Goal: Communication & Community: Answer question/provide support

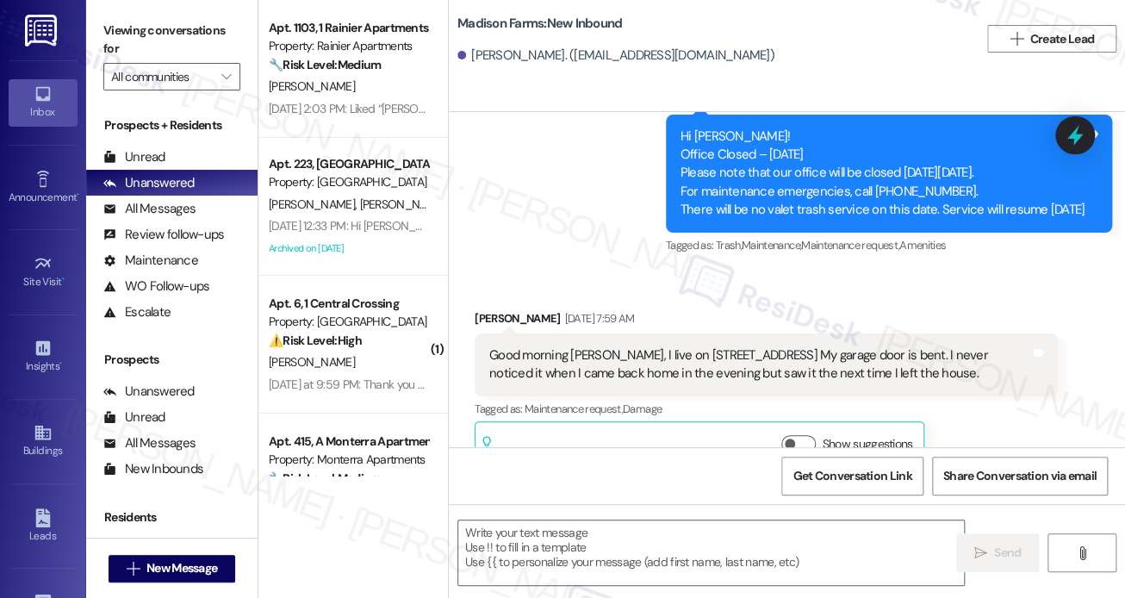
type textarea "Fetching suggested responses. Please feel free to read through the conversation…"
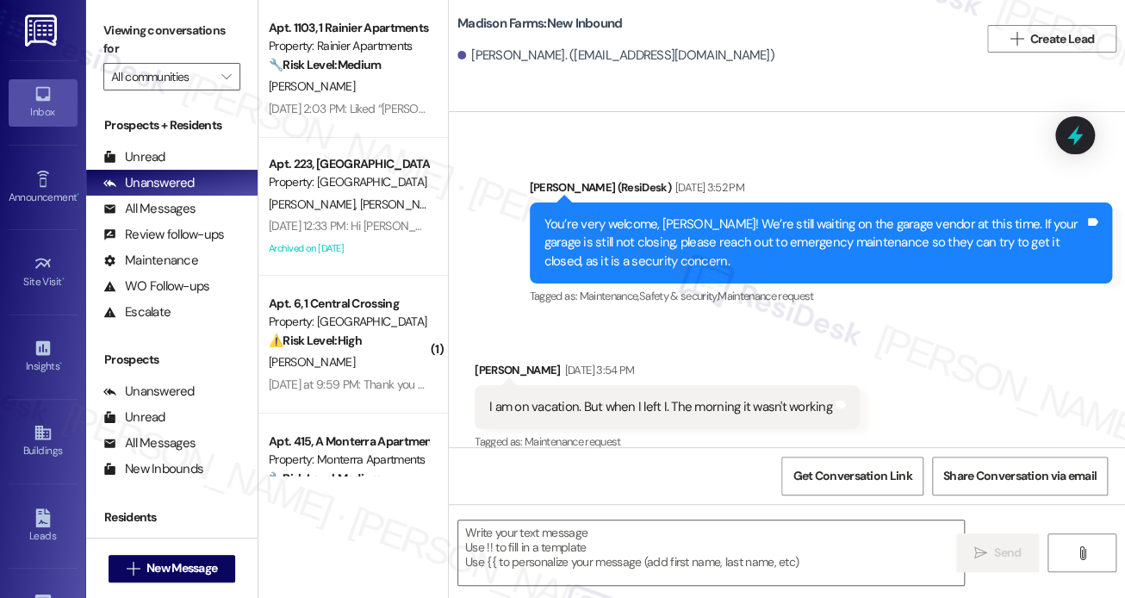
scroll to position [1961, 0]
